Goal: Task Accomplishment & Management: Manage account settings

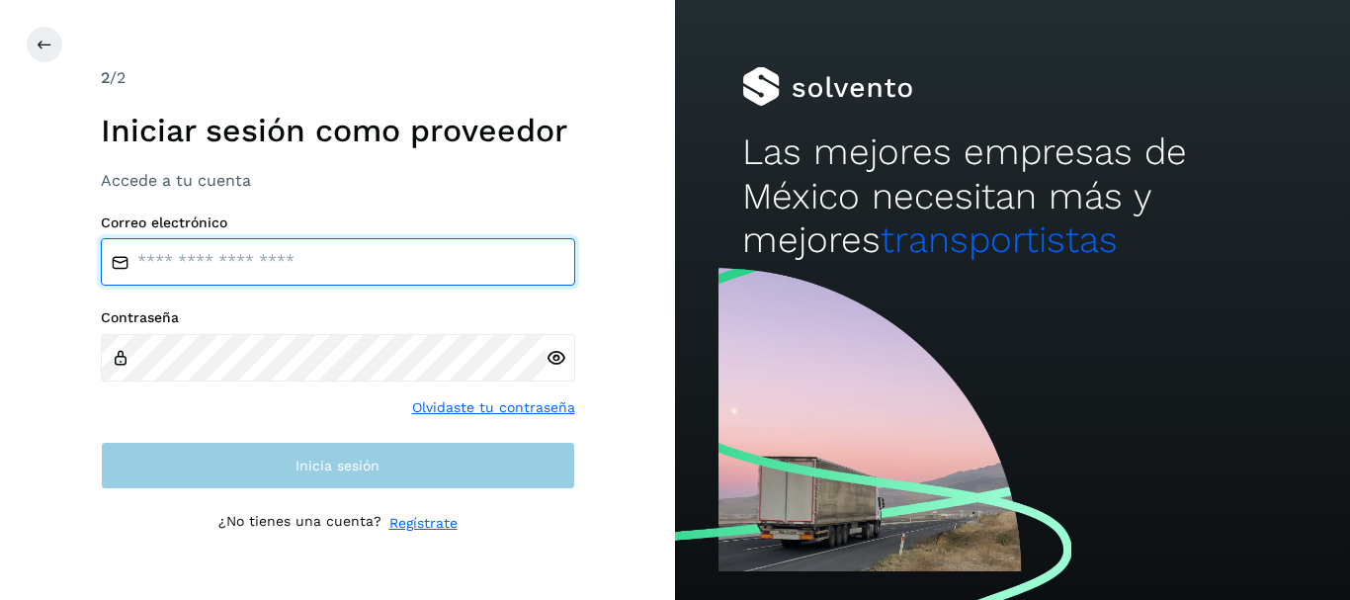
type input "**********"
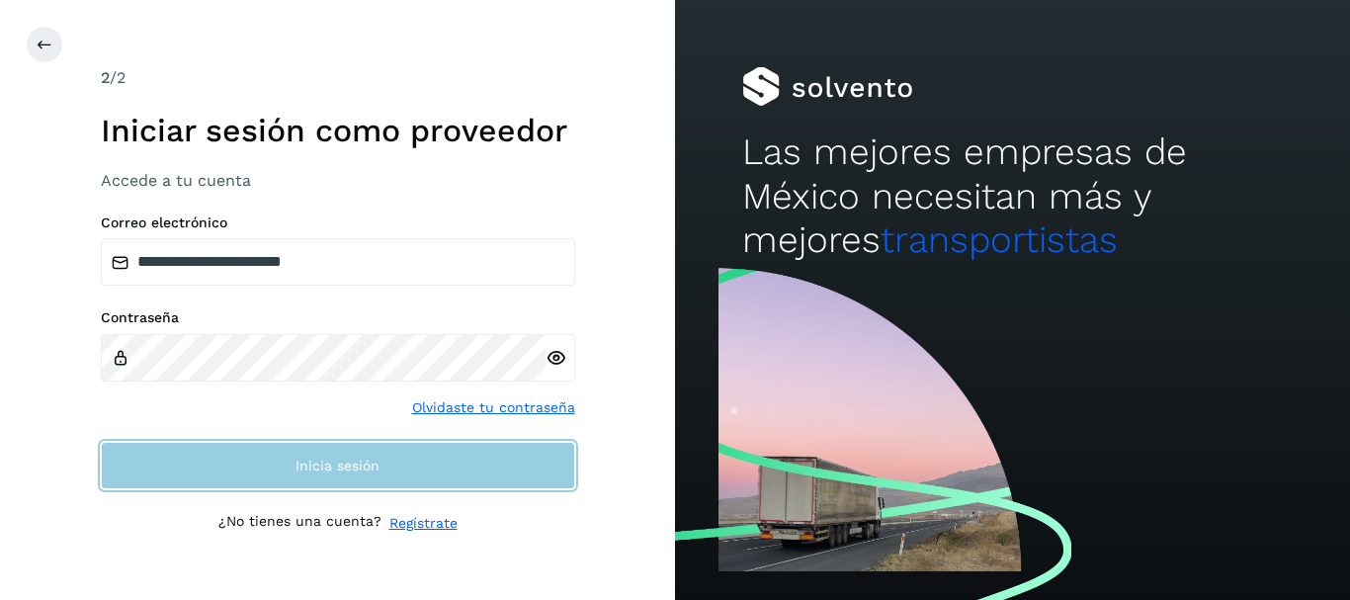
click at [338, 470] on span "Inicia sesión" at bounding box center [337, 465] width 84 height 14
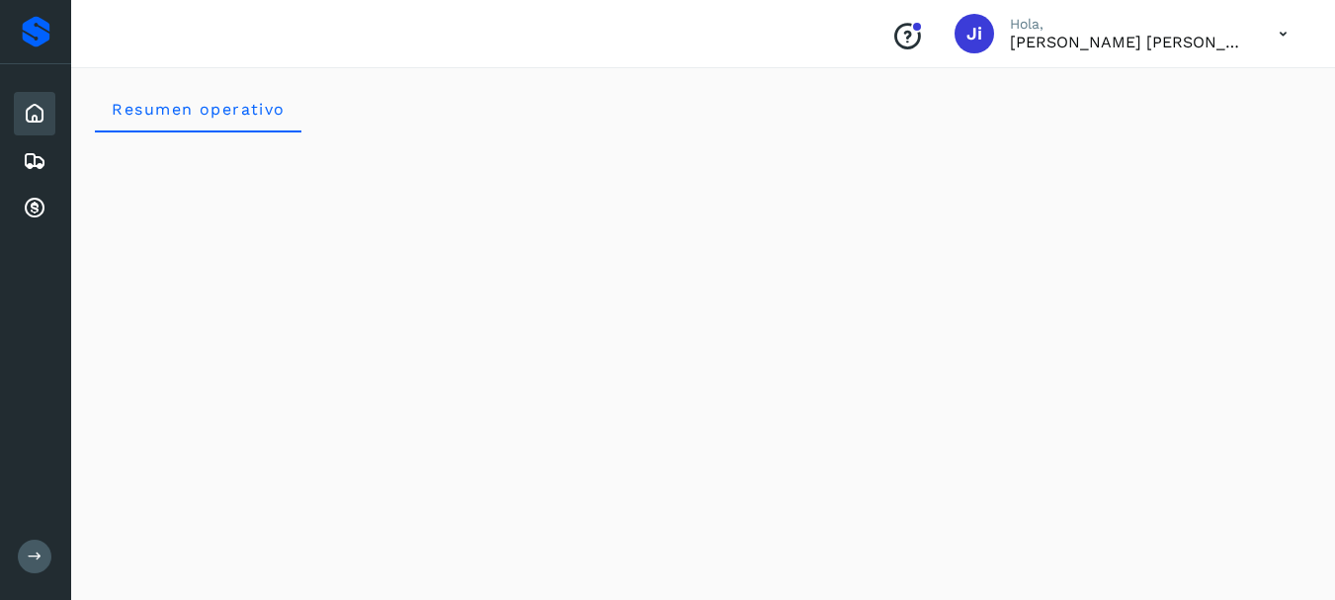
click at [42, 109] on icon at bounding box center [35, 114] width 24 height 24
click at [36, 205] on icon at bounding box center [35, 209] width 24 height 24
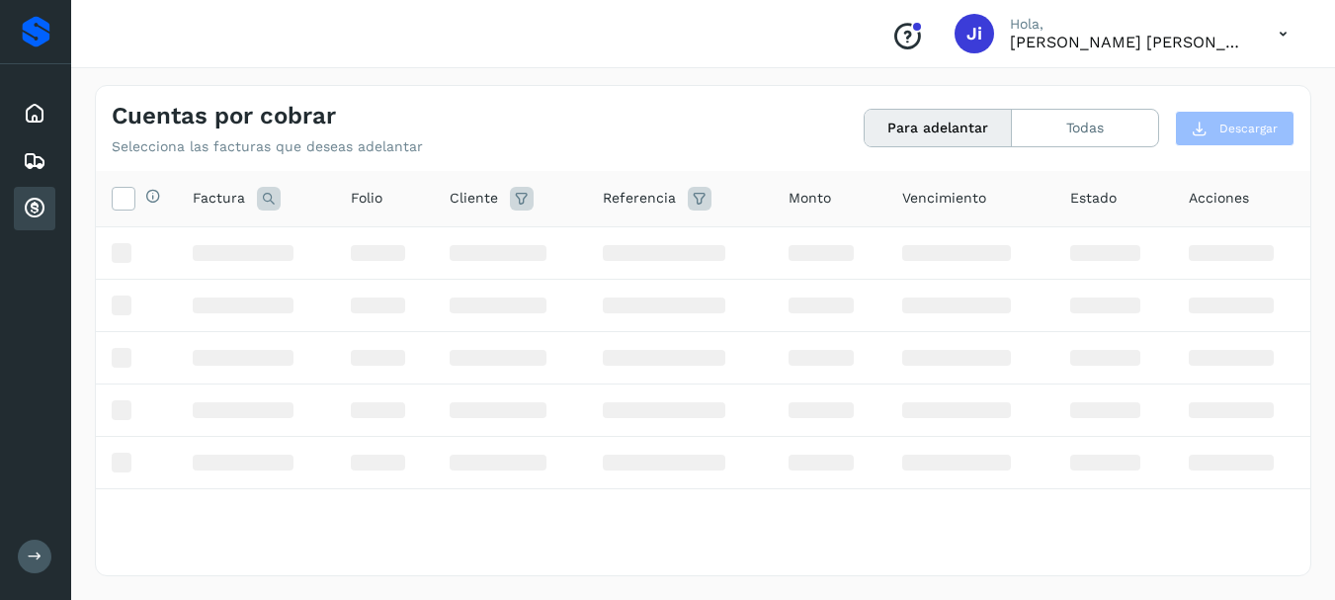
click at [36, 205] on icon at bounding box center [35, 209] width 24 height 24
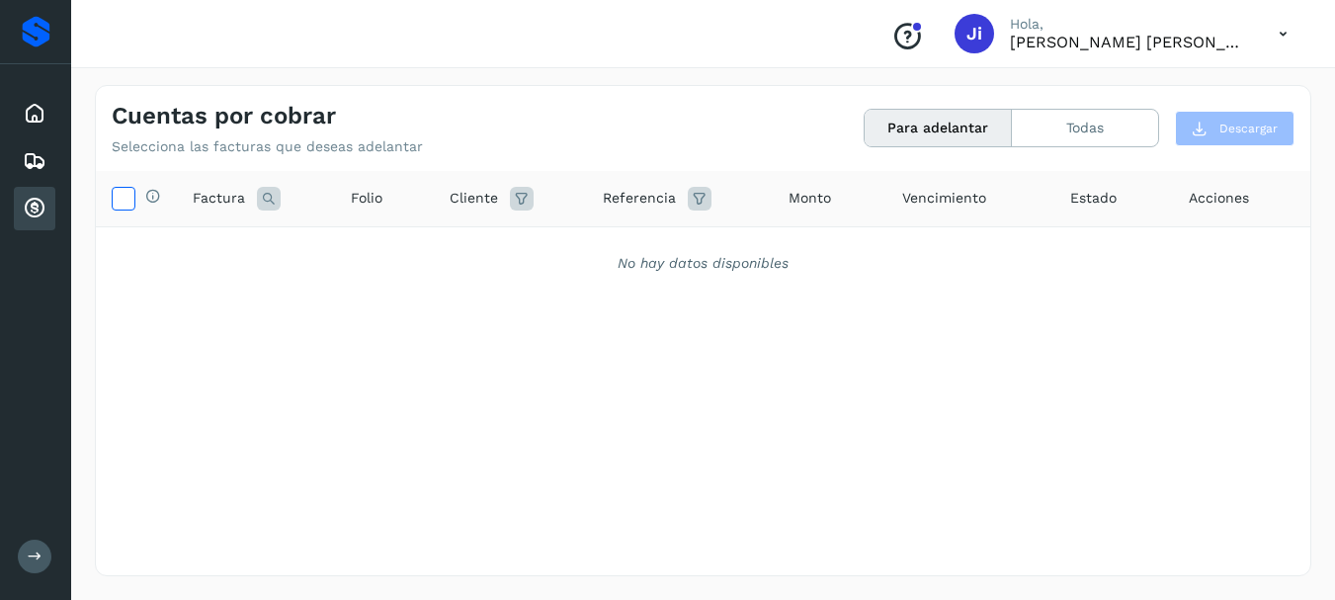
click at [124, 199] on icon at bounding box center [123, 197] width 21 height 21
click at [126, 191] on icon at bounding box center [123, 197] width 21 height 21
click at [26, 210] on icon at bounding box center [35, 209] width 24 height 24
click at [133, 201] on div "Selecciona todas las facturas disponibles para adelanto" at bounding box center [136, 199] width 49 height 24
click at [121, 203] on icon at bounding box center [123, 197] width 21 height 21
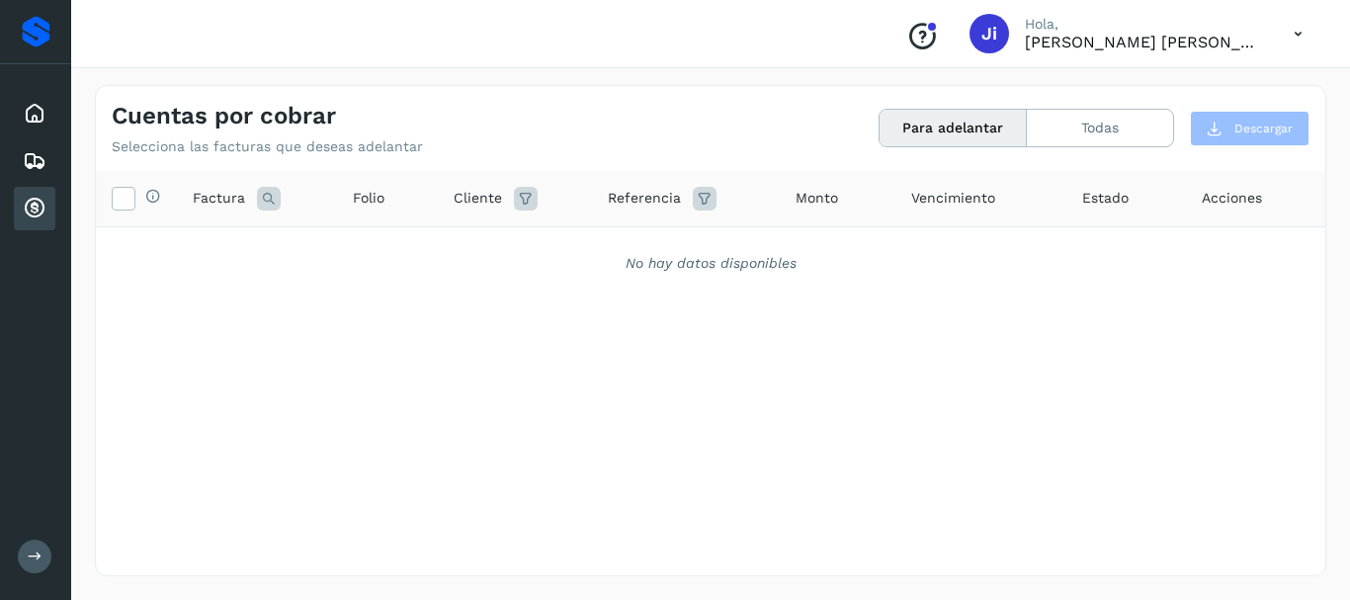
click at [29, 206] on icon at bounding box center [35, 209] width 24 height 24
